Goal: Obtain resource: Download file/media

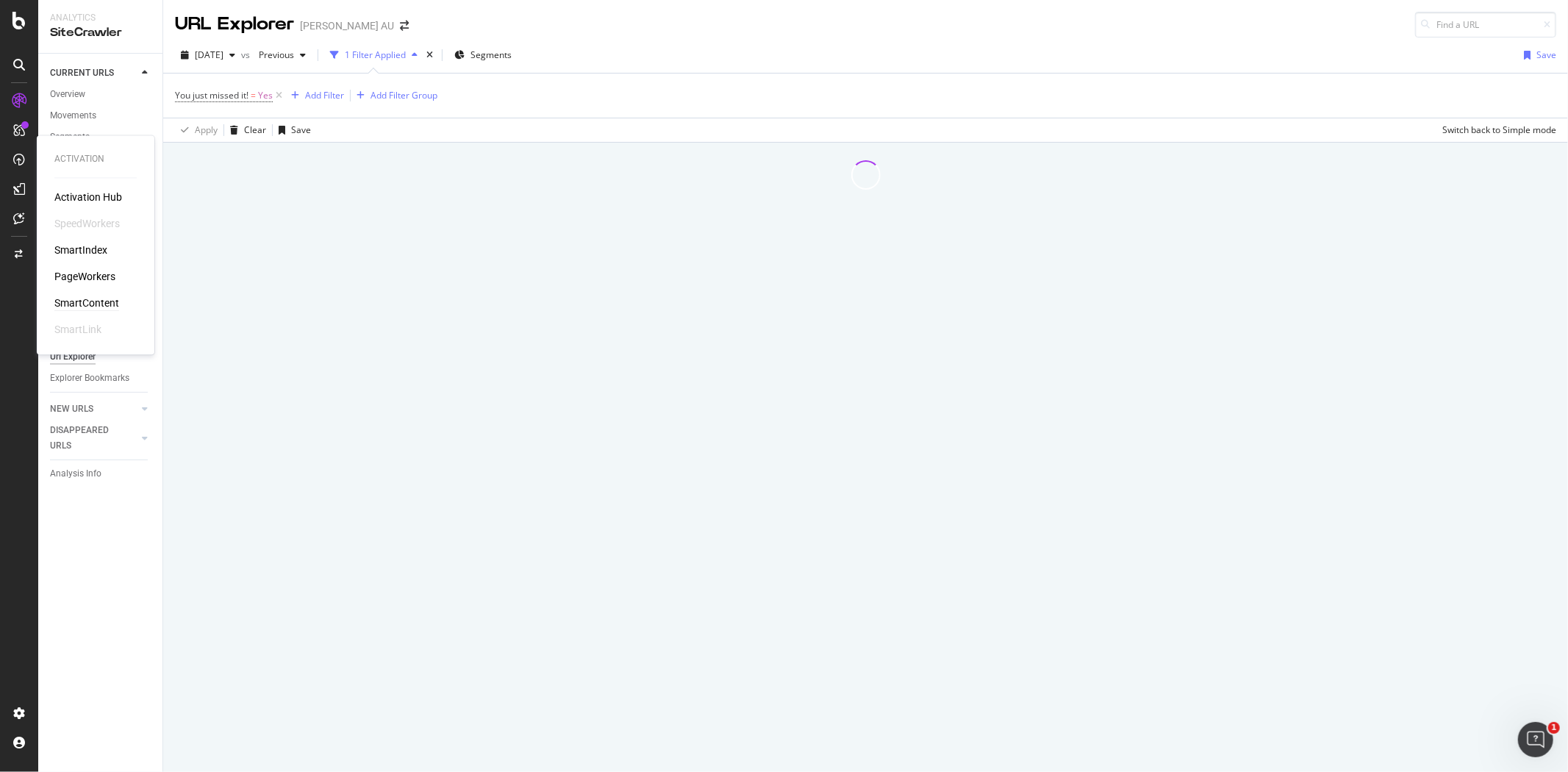
click at [97, 296] on div "SmartContent" at bounding box center [86, 303] width 65 height 15
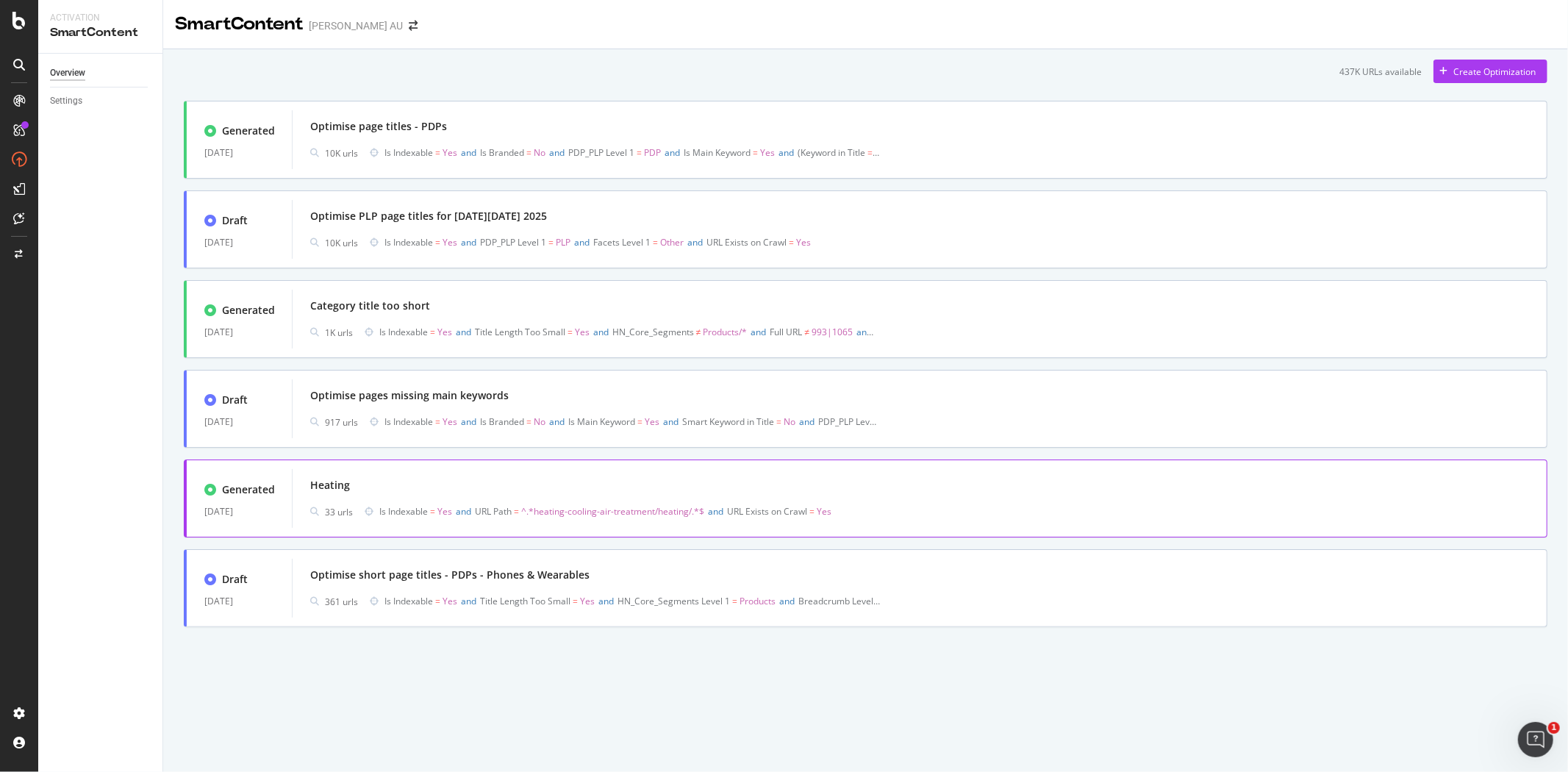
click at [456, 489] on div "Heating" at bounding box center [919, 485] width 1219 height 21
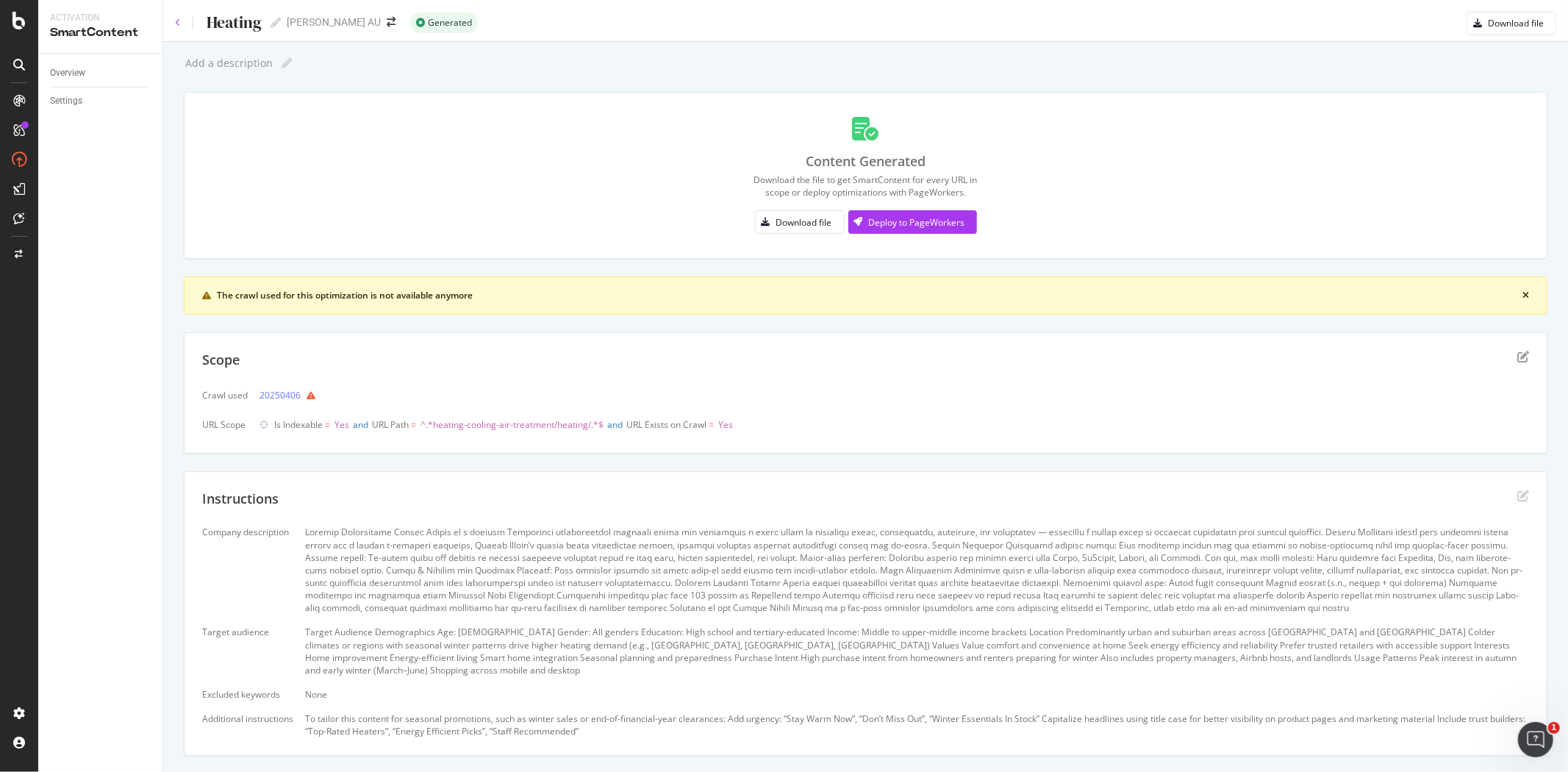
click at [175, 21] on icon at bounding box center [178, 22] width 6 height 9
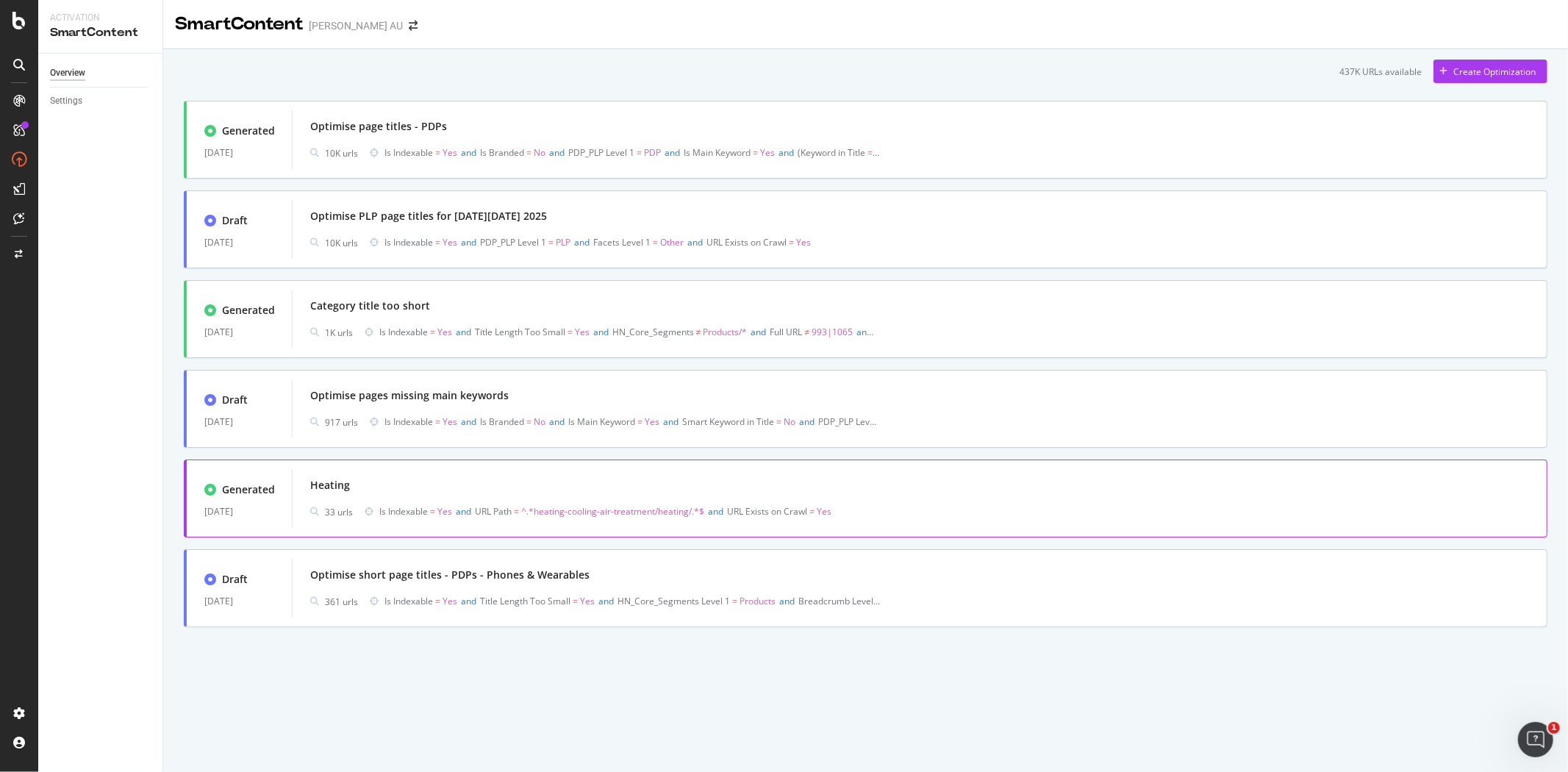
click at [410, 480] on div "Heating" at bounding box center [919, 485] width 1219 height 21
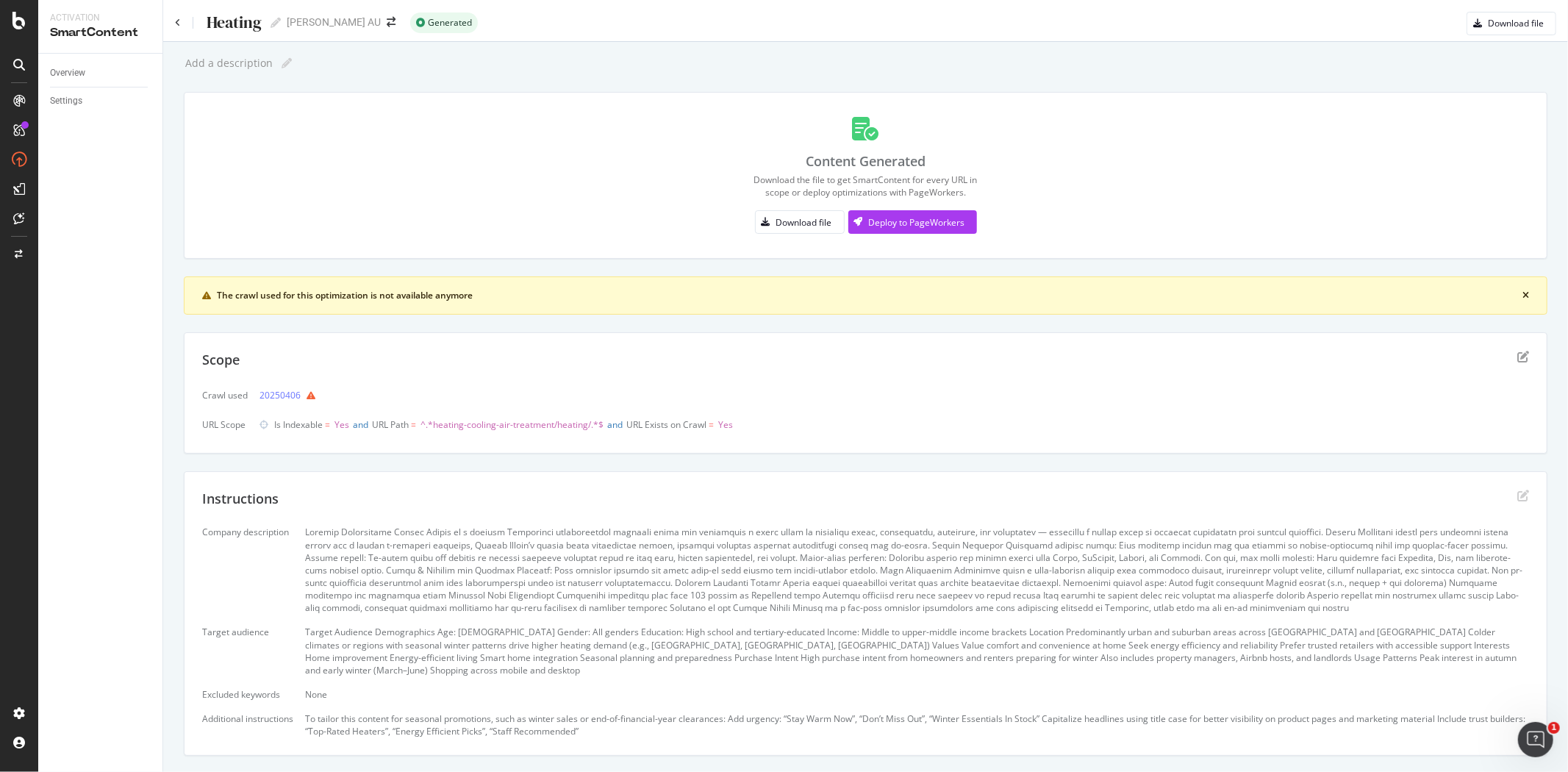
click at [172, 13] on div "Heating Heating [PERSON_NAME] AU Generated Download file" at bounding box center [865, 17] width 1404 height 35
click at [175, 21] on icon at bounding box center [178, 22] width 6 height 9
